Goal: Find specific page/section: Find specific page/section

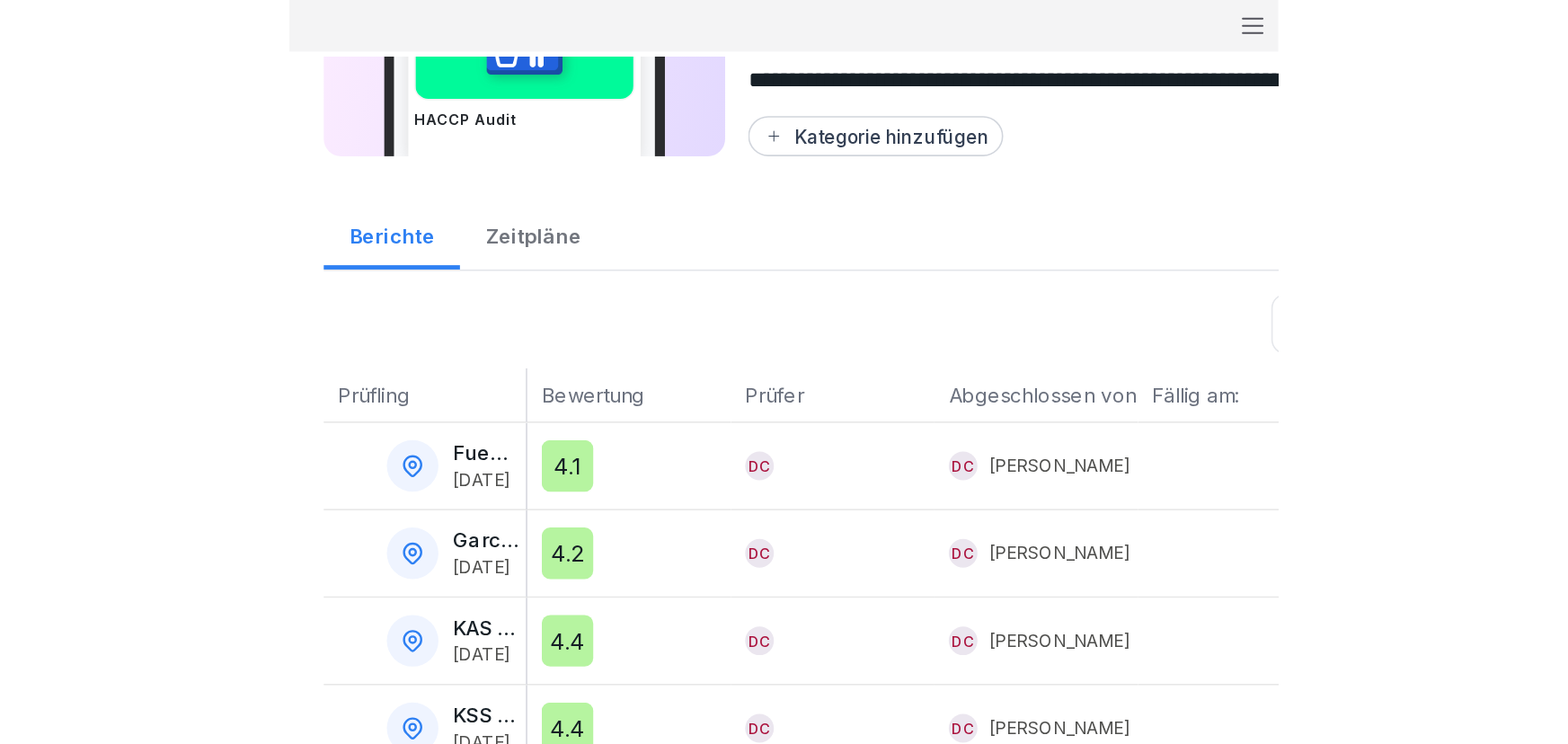
scroll to position [154, 0]
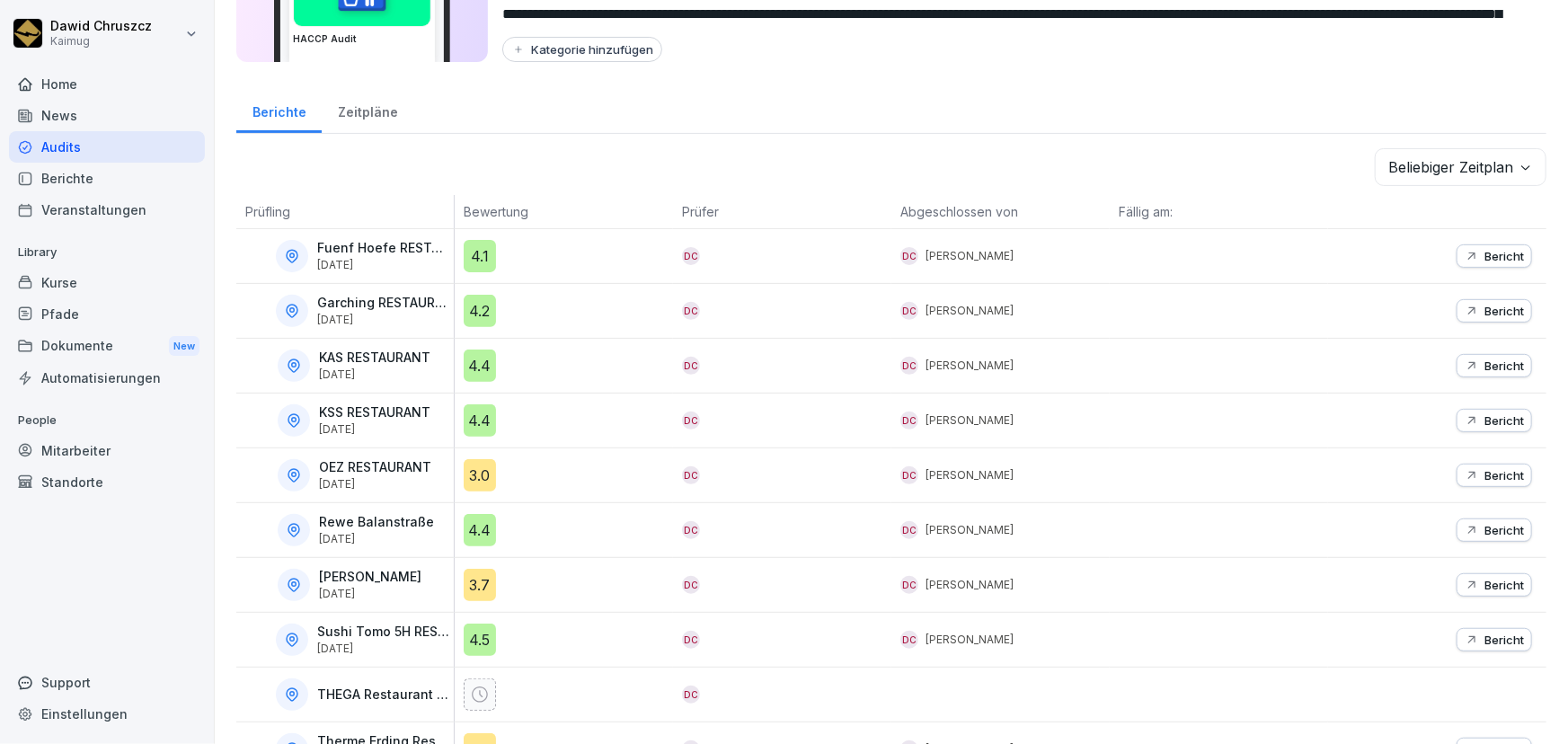
click at [121, 288] on div "Kurse" at bounding box center [107, 282] width 196 height 31
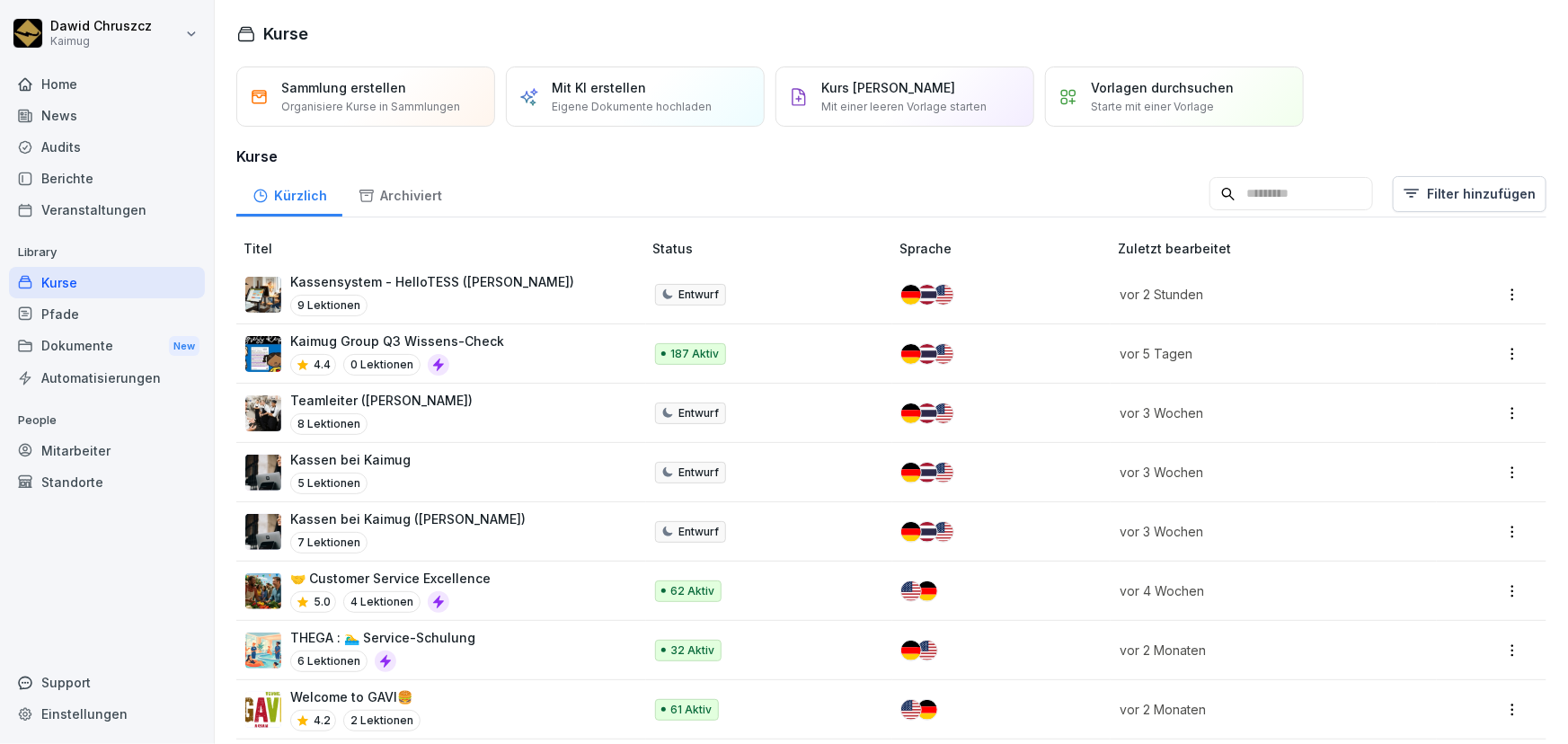
click at [1250, 194] on input at bounding box center [1291, 194] width 164 height 34
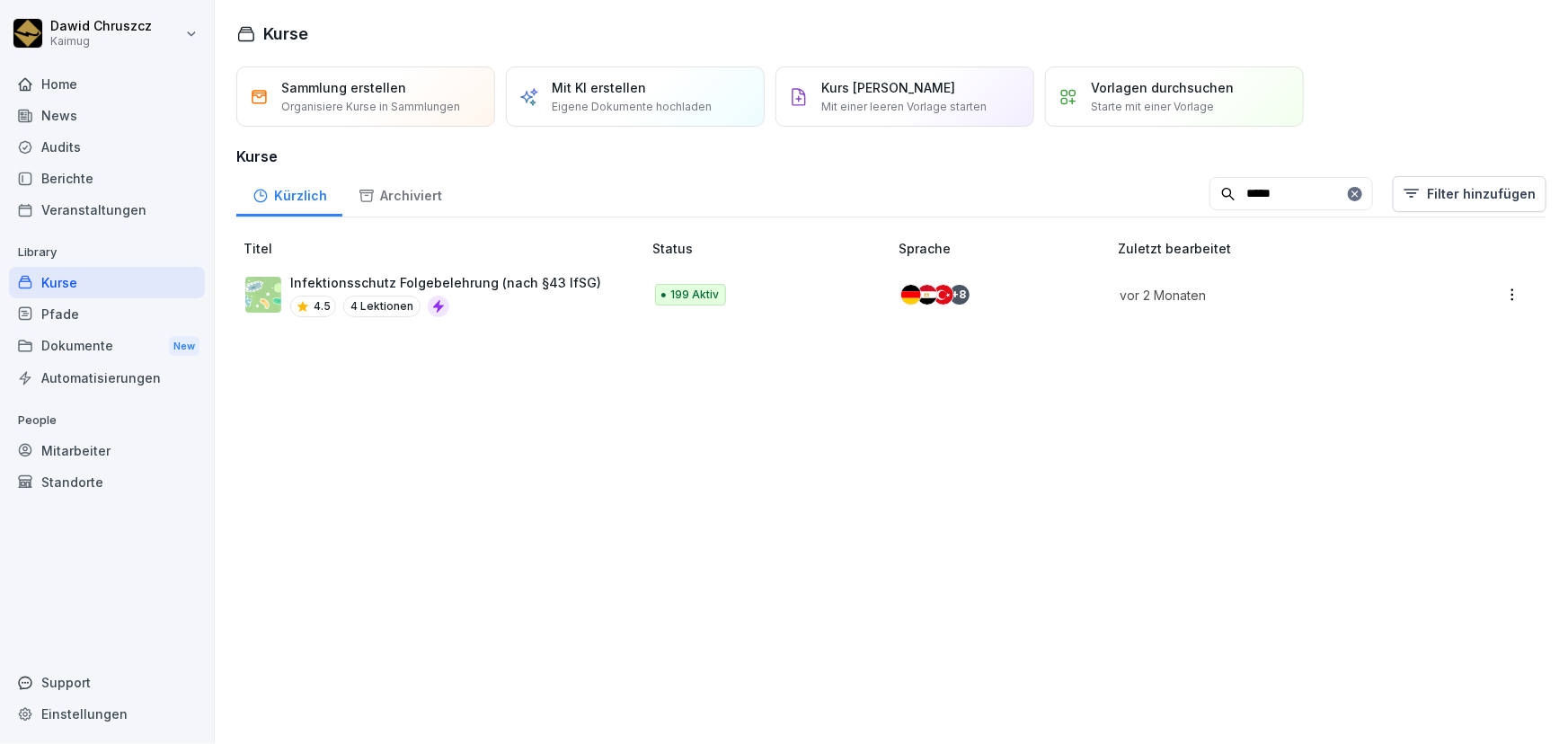
type input "*****"
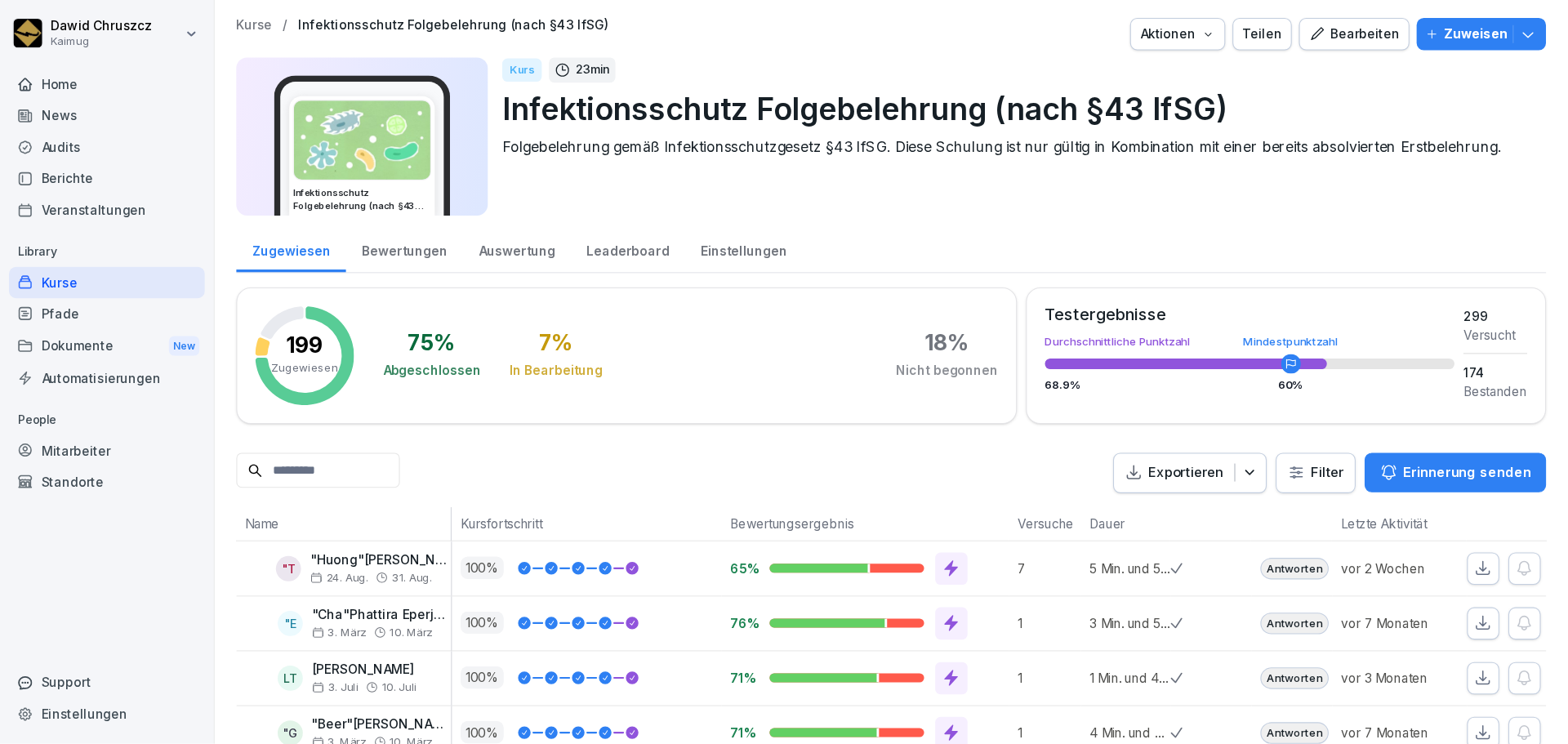
scroll to position [222, 0]
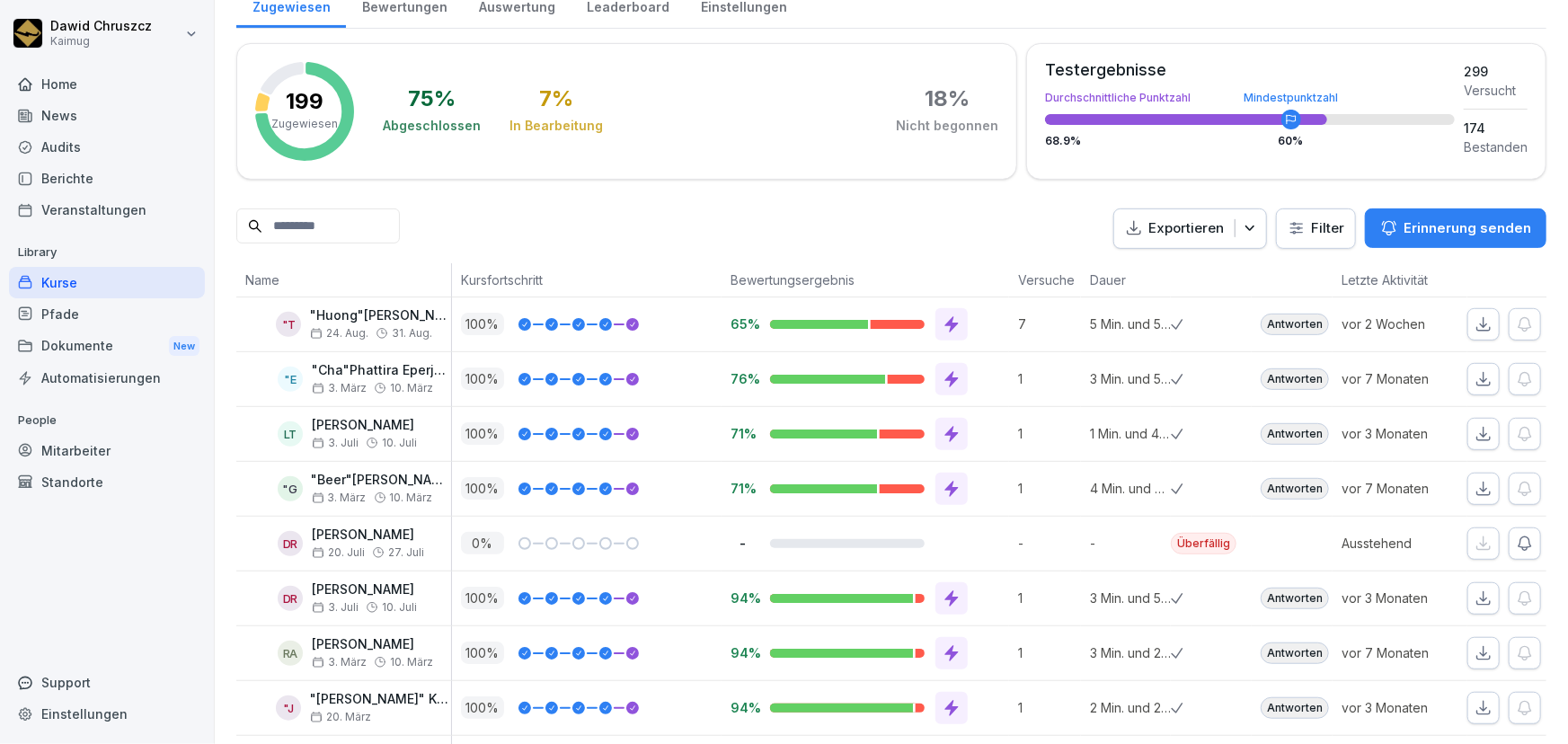
click at [990, 225] on div "Exportieren Filter Erinnerung senden" at bounding box center [892, 229] width 1310 height 40
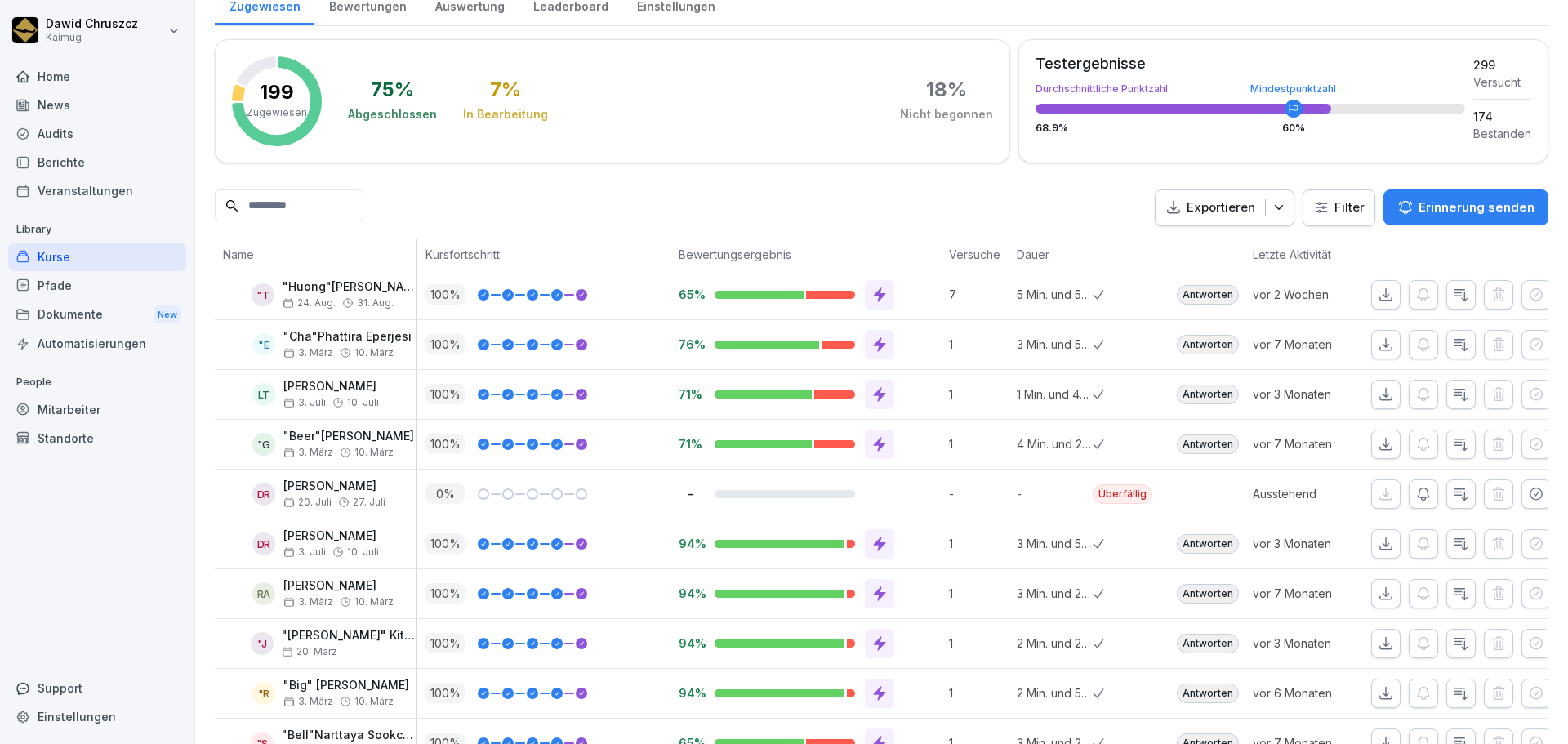
scroll to position [223, 0]
click at [1340, 203] on html "Dawid Chruszcz Kaimug Home News Audits Berichte Veranstaltungen Library Kurse P…" at bounding box center [784, 372] width 1568 height 744
click at [1333, 198] on html "Dawid Chruszcz Kaimug Home News Audits Berichte Veranstaltungen Library Kurse P…" at bounding box center [784, 372] width 1568 height 744
click at [1333, 202] on html "Dawid Chruszcz Kaimug Home News Audits Berichte Veranstaltungen Library Kurse P…" at bounding box center [784, 372] width 1568 height 744
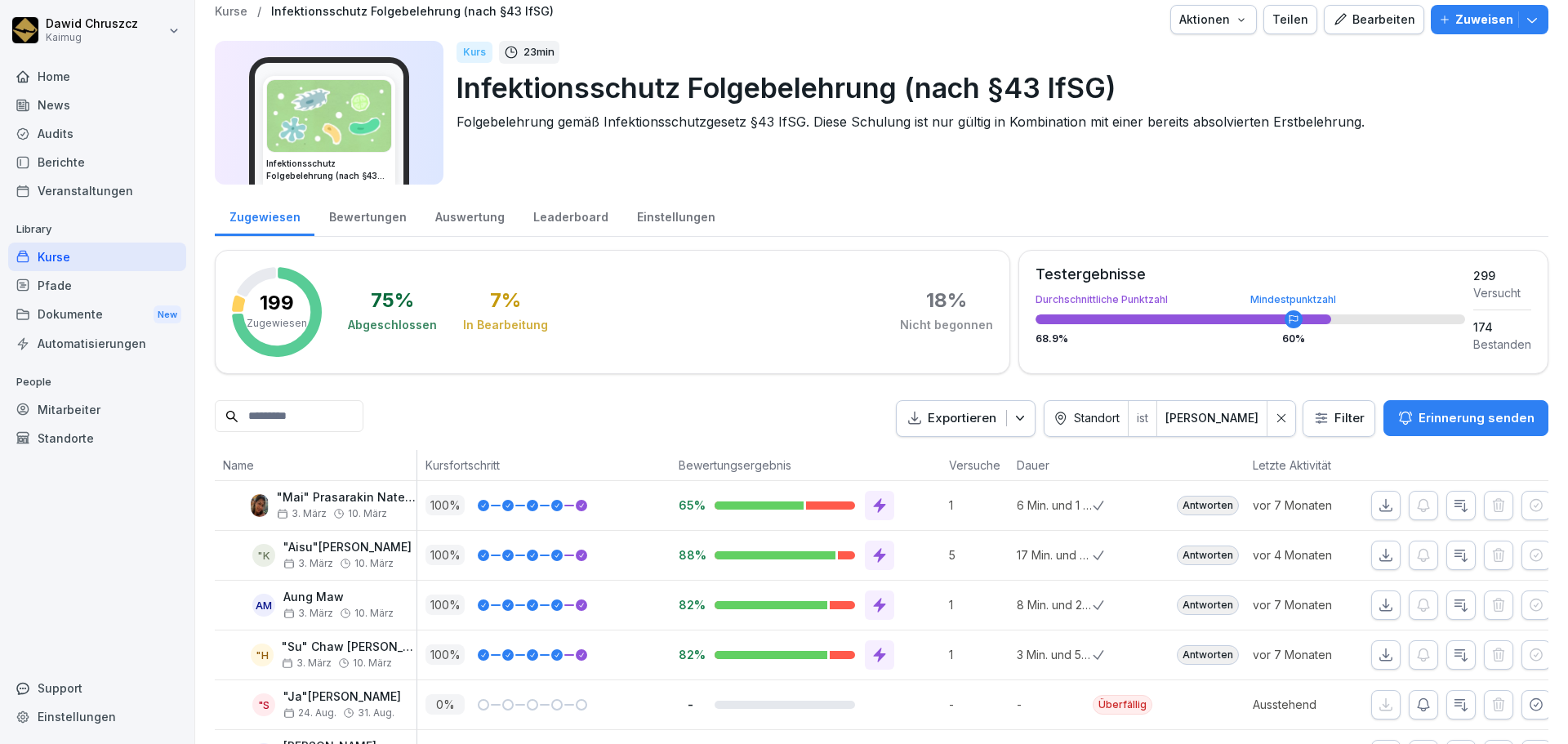
scroll to position [0, 0]
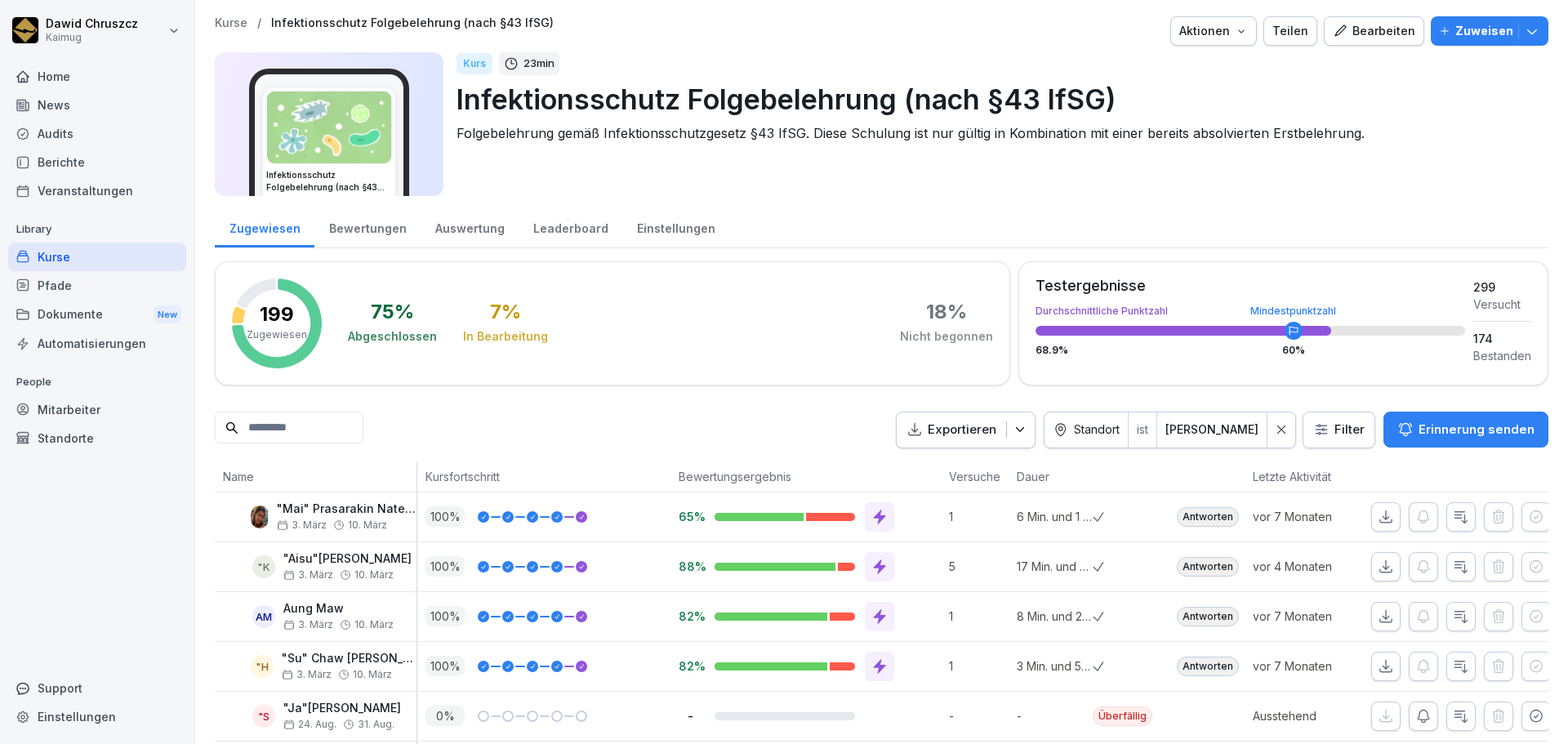
click at [48, 254] on div "Kurse" at bounding box center [97, 257] width 178 height 29
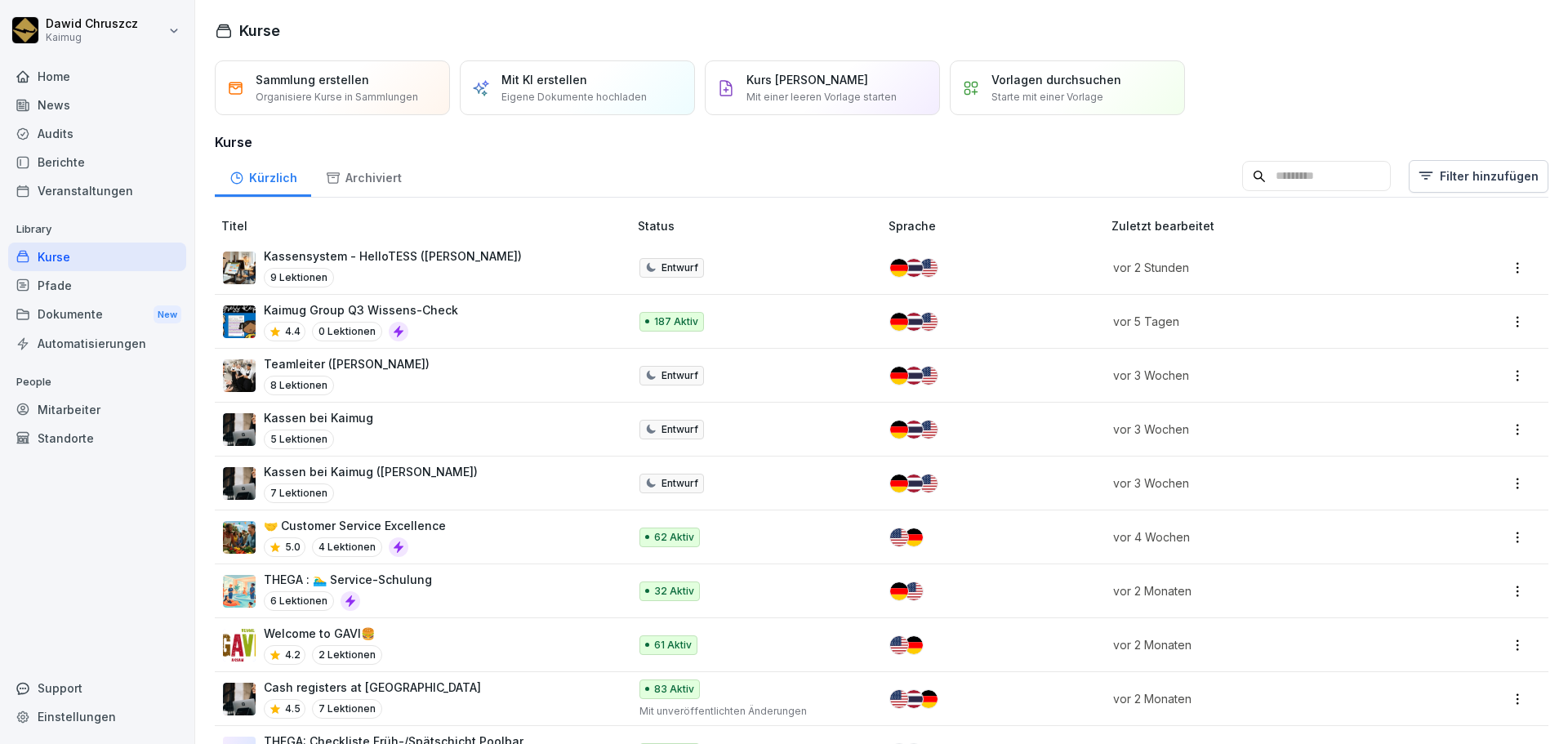
click at [1266, 180] on input at bounding box center [1316, 177] width 149 height 31
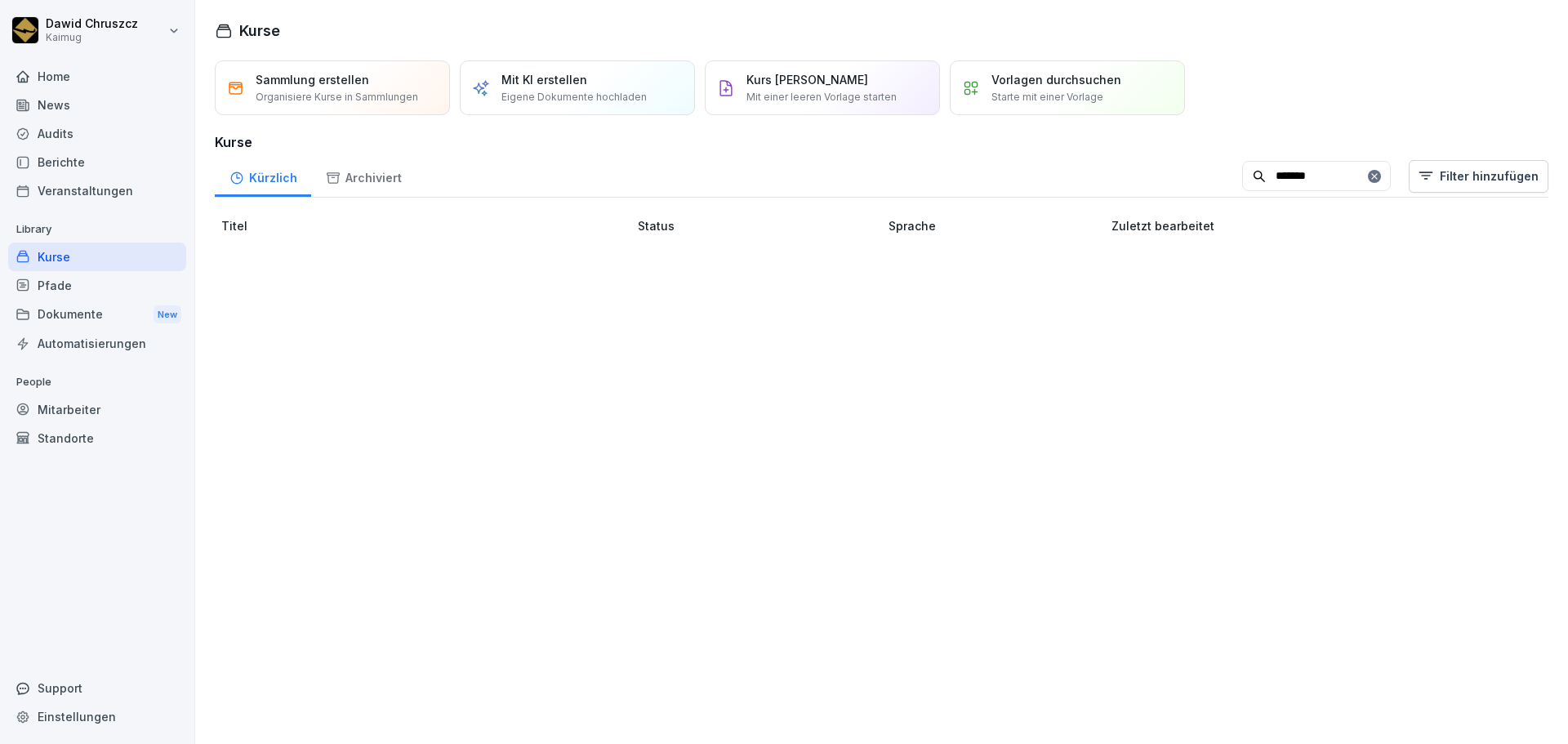
type input "*******"
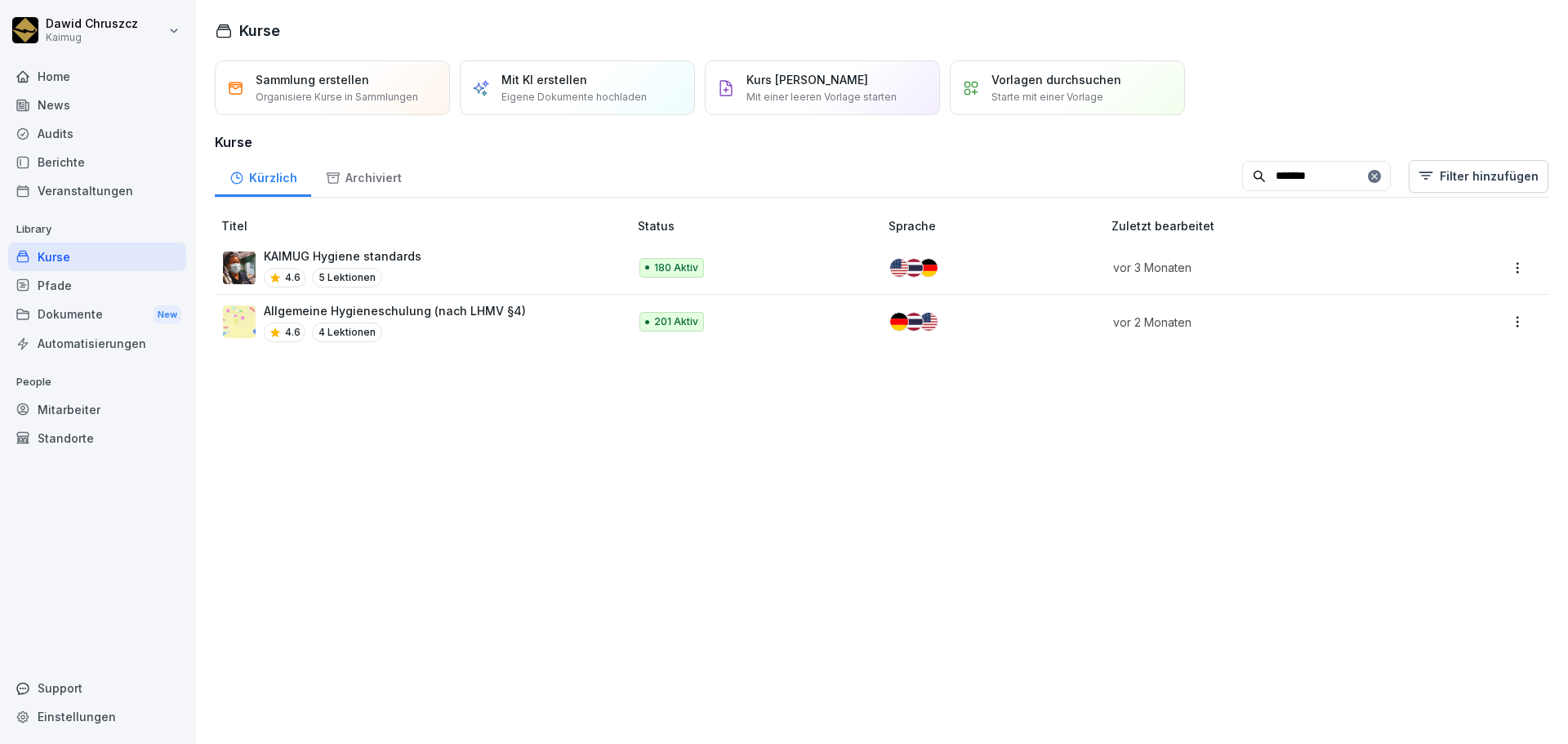
click at [404, 320] on div "Allgemeine Hygieneschulung (nach LHMV §4) 4.6 4 Lektionen" at bounding box center [395, 322] width 262 height 40
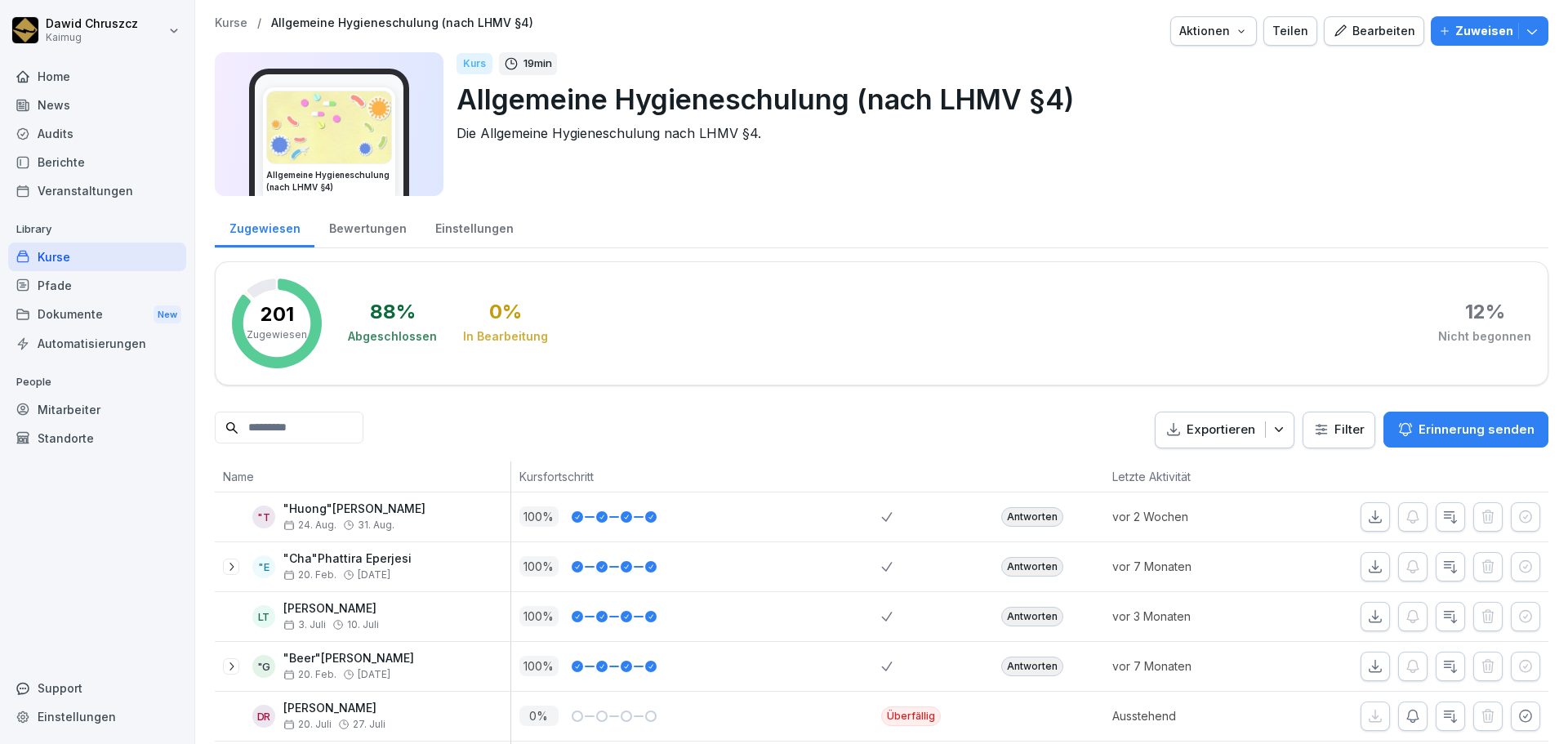
click at [1373, 422] on div "Exportieren Filter Erinnerung senden" at bounding box center [1351, 429] width 393 height 37
click at [1346, 424] on html "Dawid Chruszcz Kaimug Home News Audits Berichte Veranstaltungen Library Kurse P…" at bounding box center [784, 372] width 1568 height 744
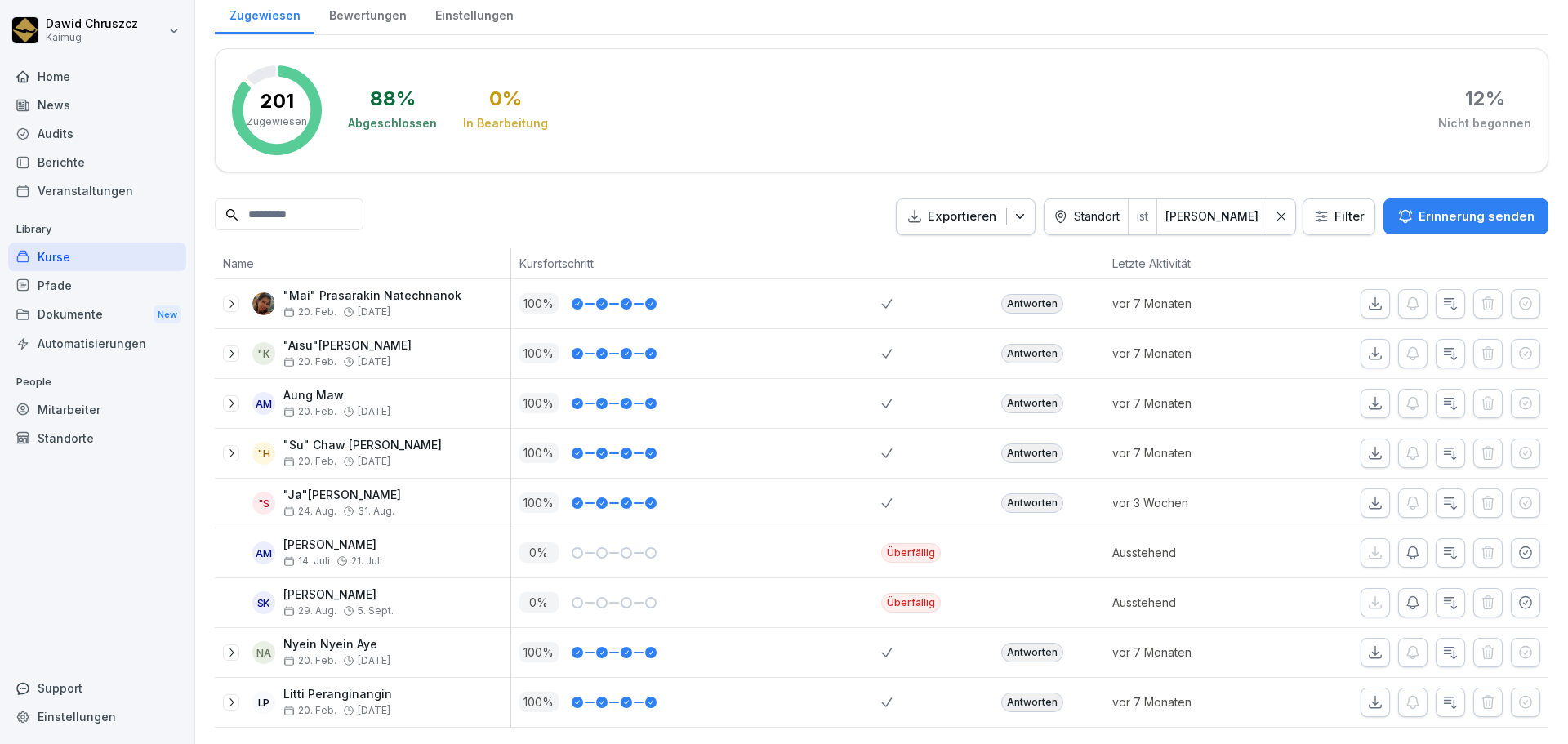
scroll to position [238, 0]
